Goal: Find specific page/section

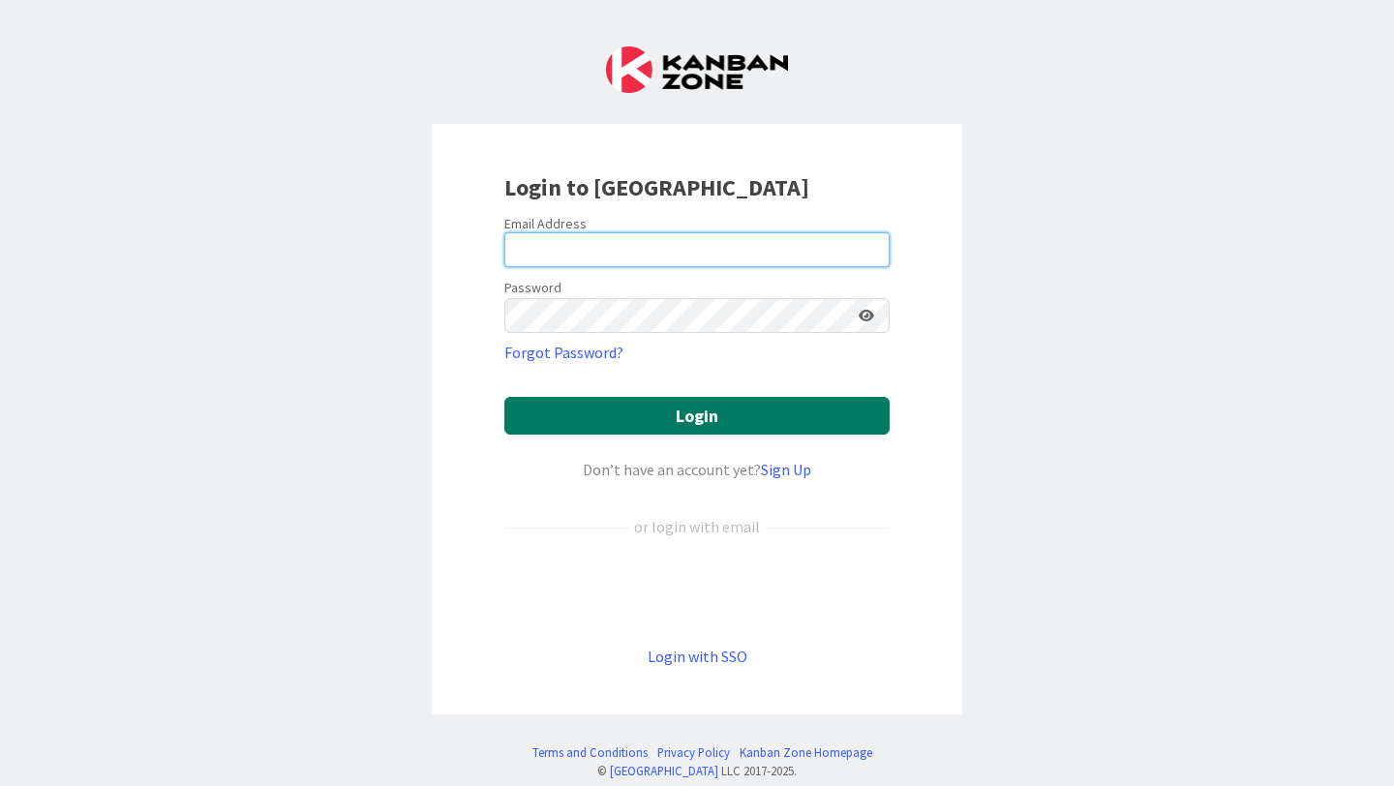
type input "[PERSON_NAME][EMAIL_ADDRESS][PERSON_NAME][DOMAIN_NAME]"
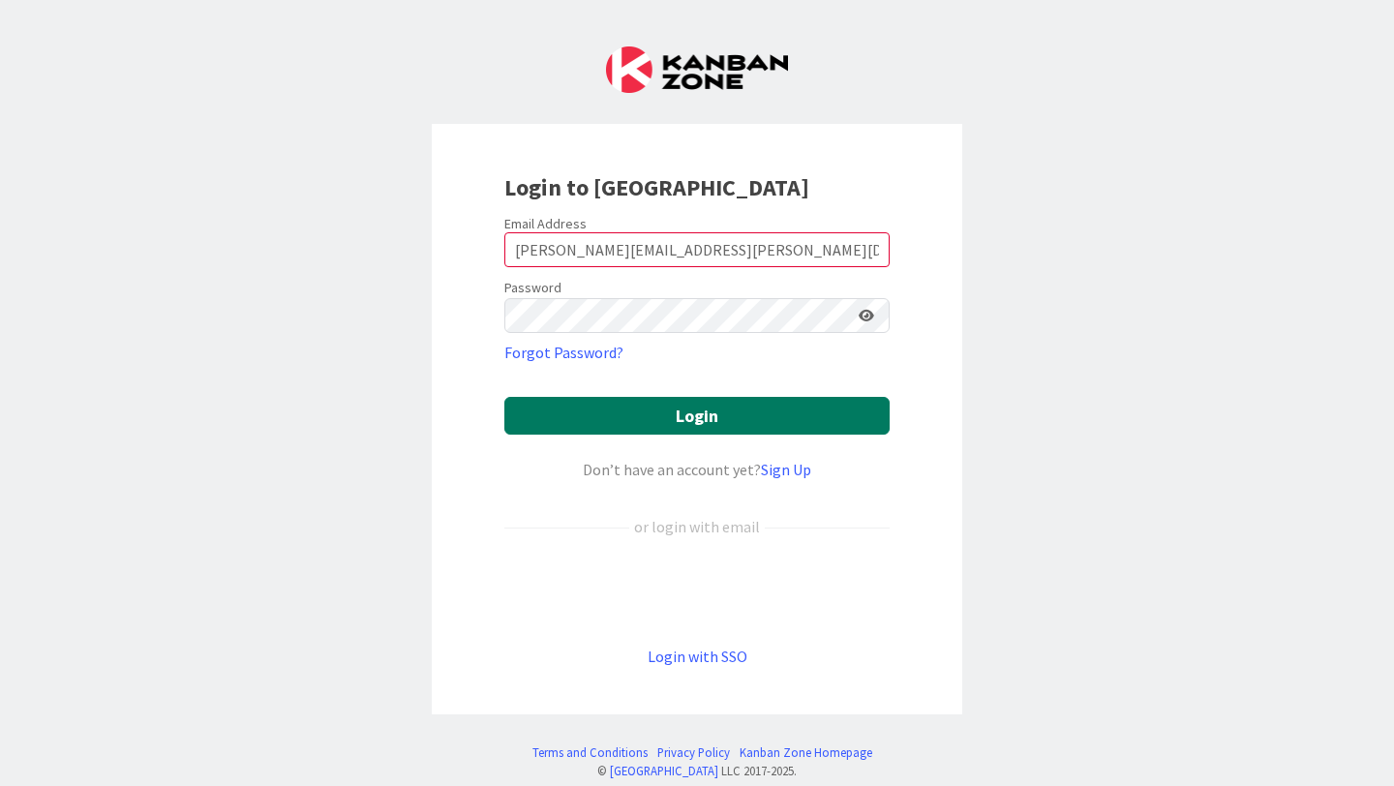
click at [696, 423] on button "Login" at bounding box center [696, 416] width 385 height 38
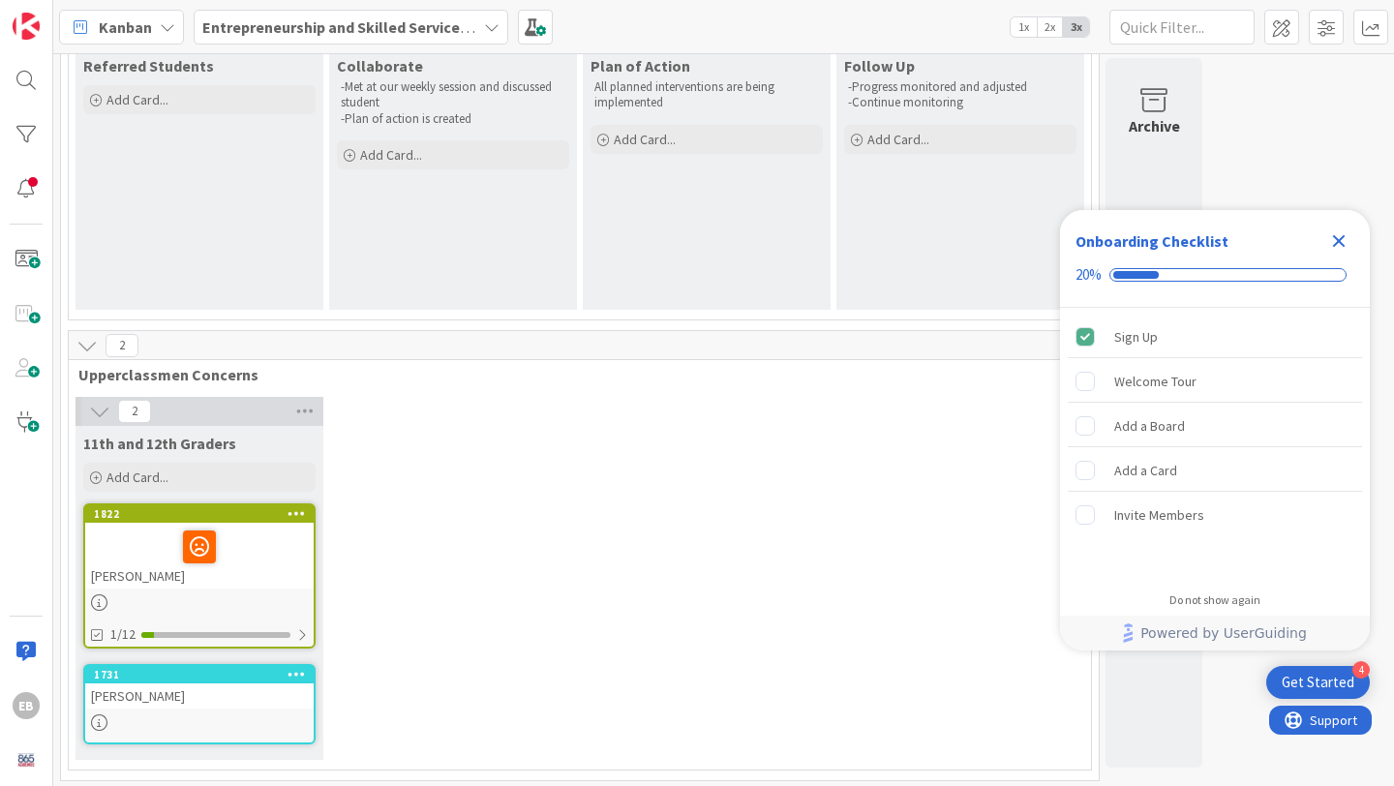
scroll to position [177, 0]
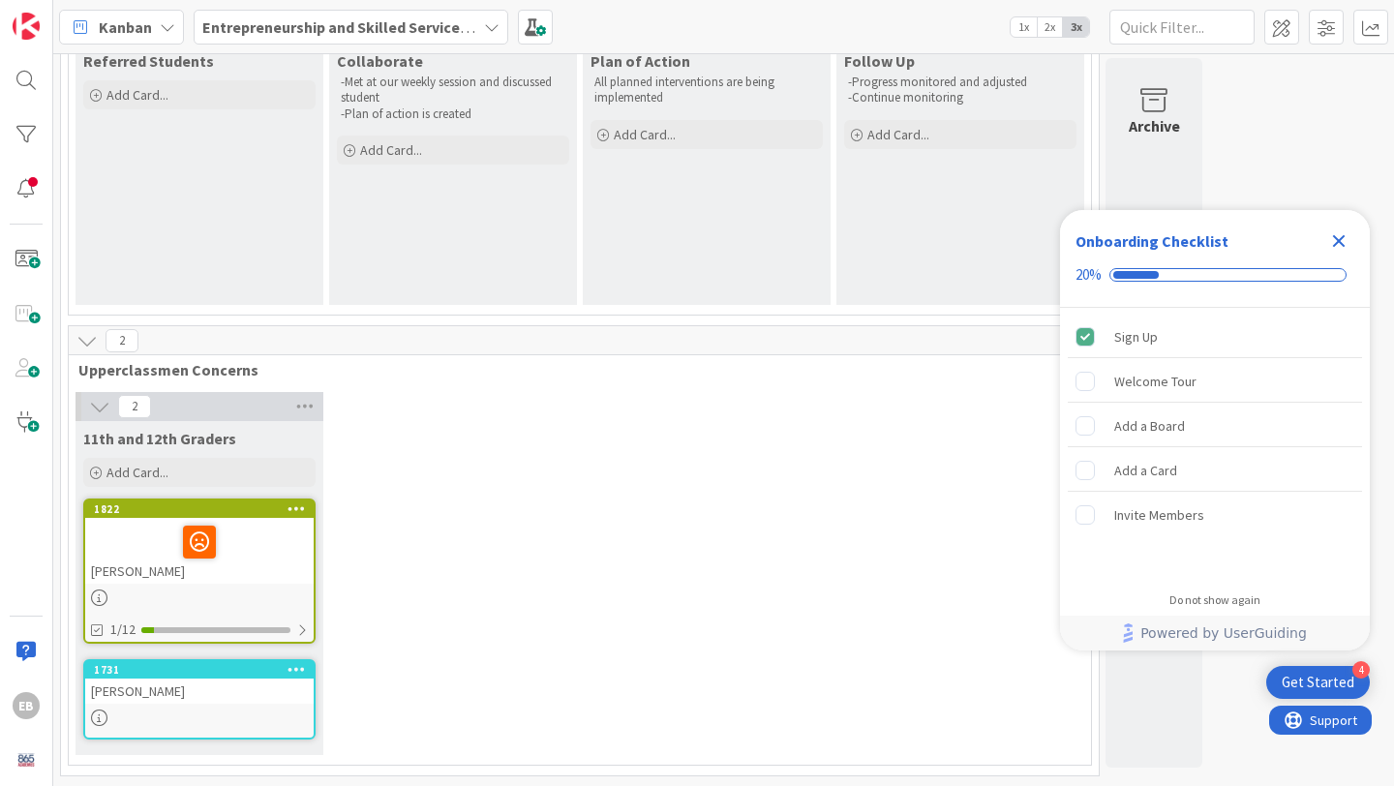
click at [1339, 237] on icon "Close Checklist" at bounding box center [1339, 241] width 13 height 13
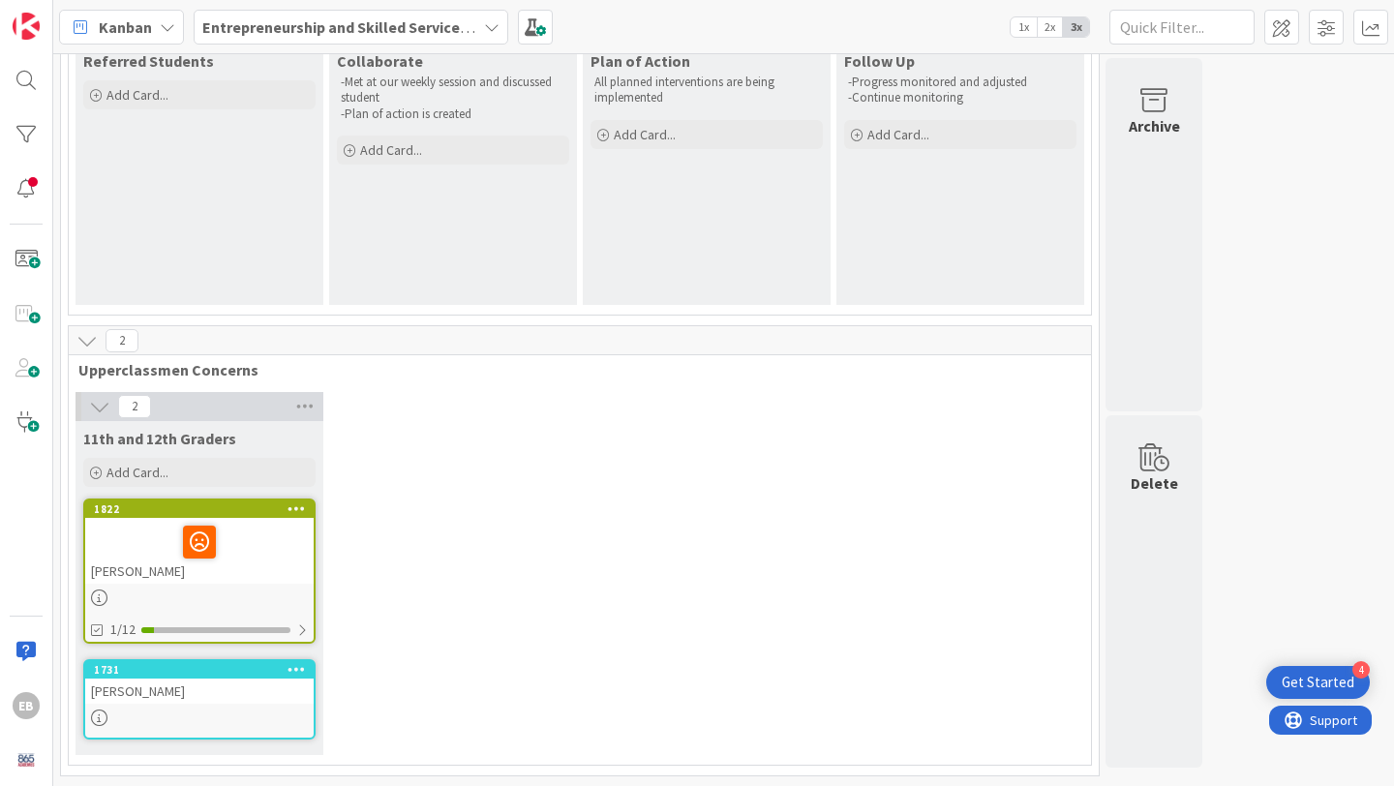
scroll to position [0, 0]
click at [124, 573] on div "[PERSON_NAME]" at bounding box center [199, 551] width 228 height 66
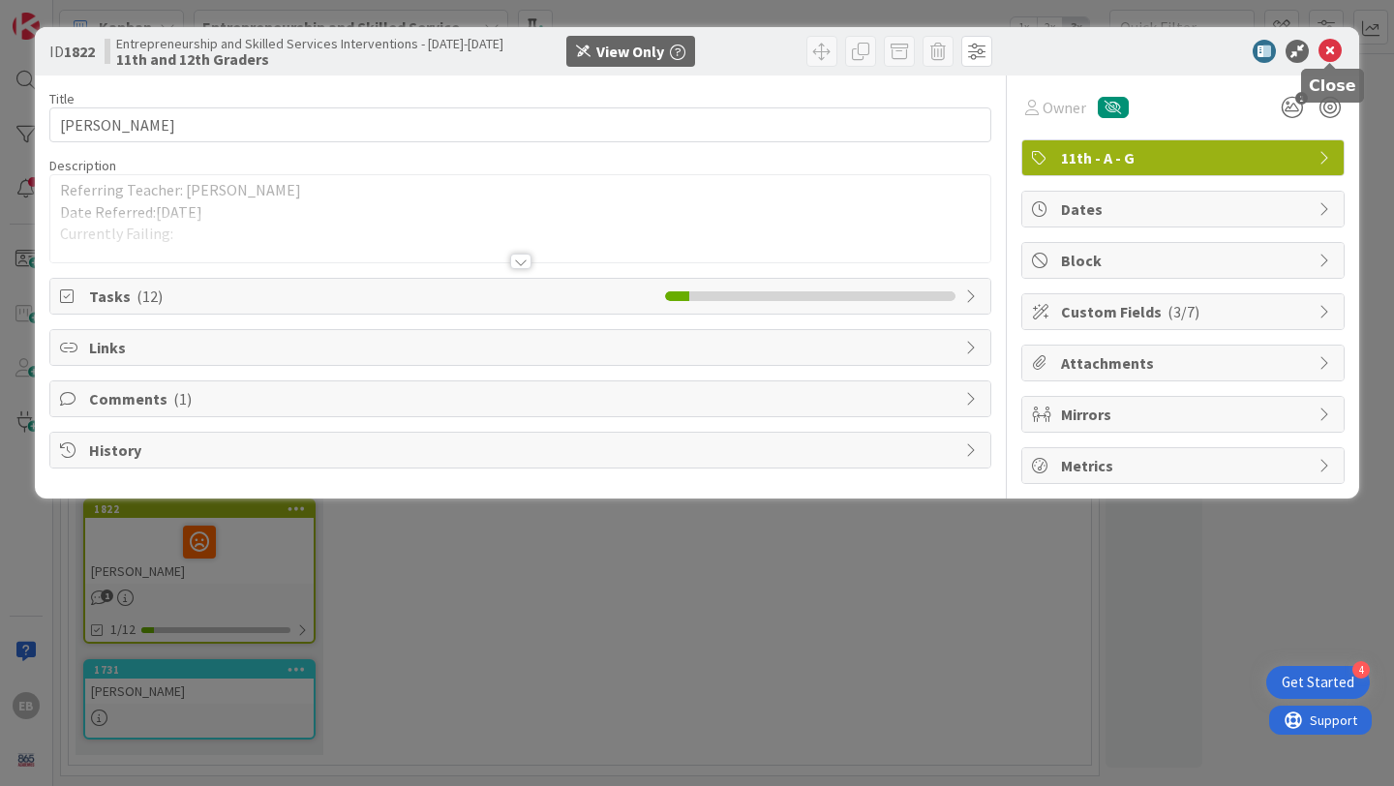
click at [1327, 51] on icon at bounding box center [1329, 51] width 23 height 23
